Goal: Communication & Community: Answer question/provide support

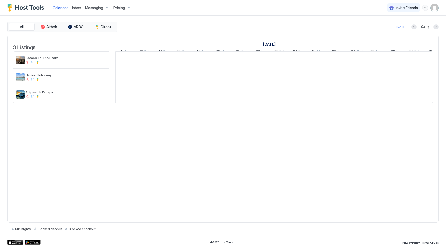
scroll to position [0, 290]
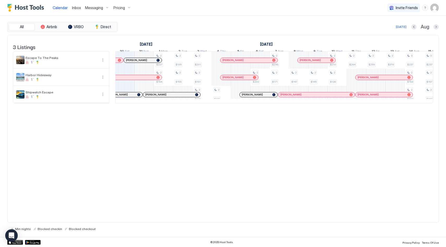
click at [79, 10] on link "Inbox" at bounding box center [76, 7] width 9 height 5
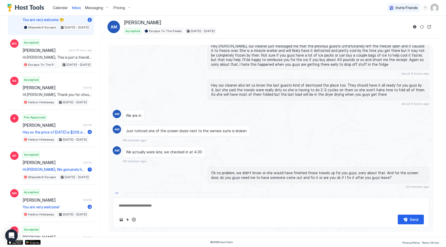
scroll to position [89, 0]
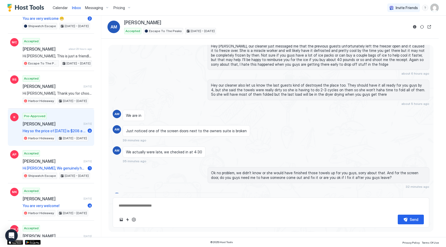
click at [50, 123] on span "[PERSON_NAME]" at bounding box center [52, 123] width 59 height 5
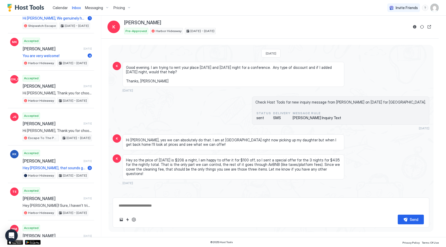
scroll to position [243, 0]
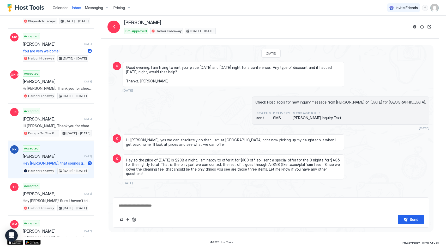
click at [48, 160] on div "Accepted [PERSON_NAME] [DATE] Hey [PERSON_NAME], that sounds great, thanks so m…" at bounding box center [57, 159] width 69 height 29
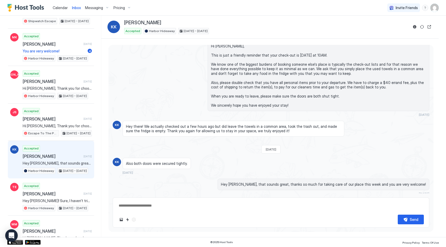
scroll to position [818, 0]
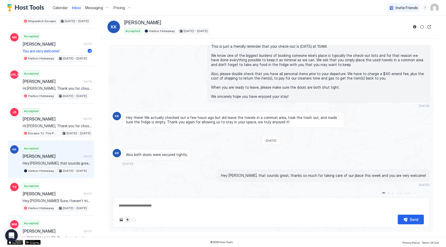
click at [128, 220] on button "Quick reply" at bounding box center [127, 220] width 6 height 6
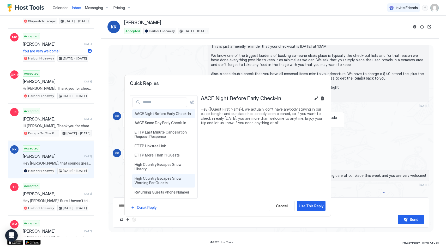
scroll to position [11, 0]
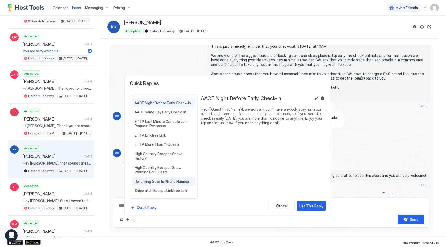
click at [167, 178] on div "Returning Guests Phone Number Hey {{Guest First Name}}, I just saw your review …" at bounding box center [163, 181] width 63 height 9
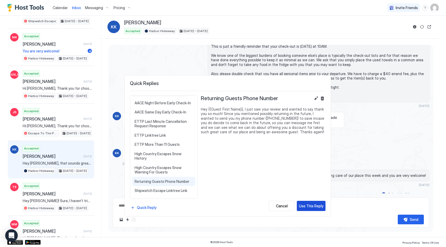
click at [312, 208] on div "Use This Reply" at bounding box center [311, 205] width 25 height 5
type textarea "*"
type textarea "**********"
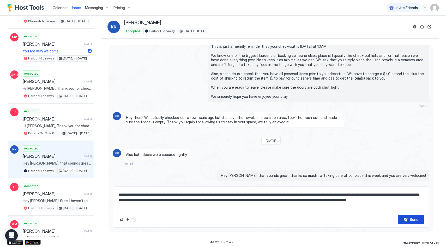
click at [407, 217] on button "Send" at bounding box center [411, 220] width 26 height 10
type textarea "*"
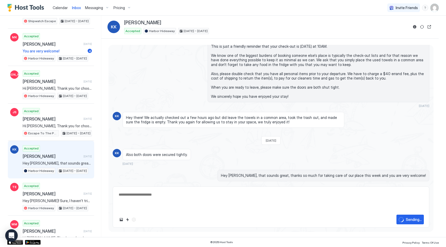
scroll to position [870, 0]
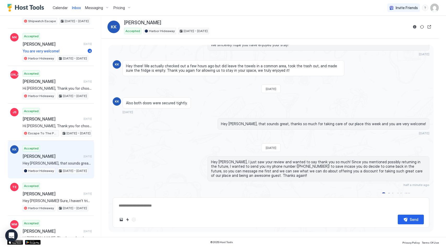
type textarea "*"
